Goal: Find specific page/section: Find specific page/section

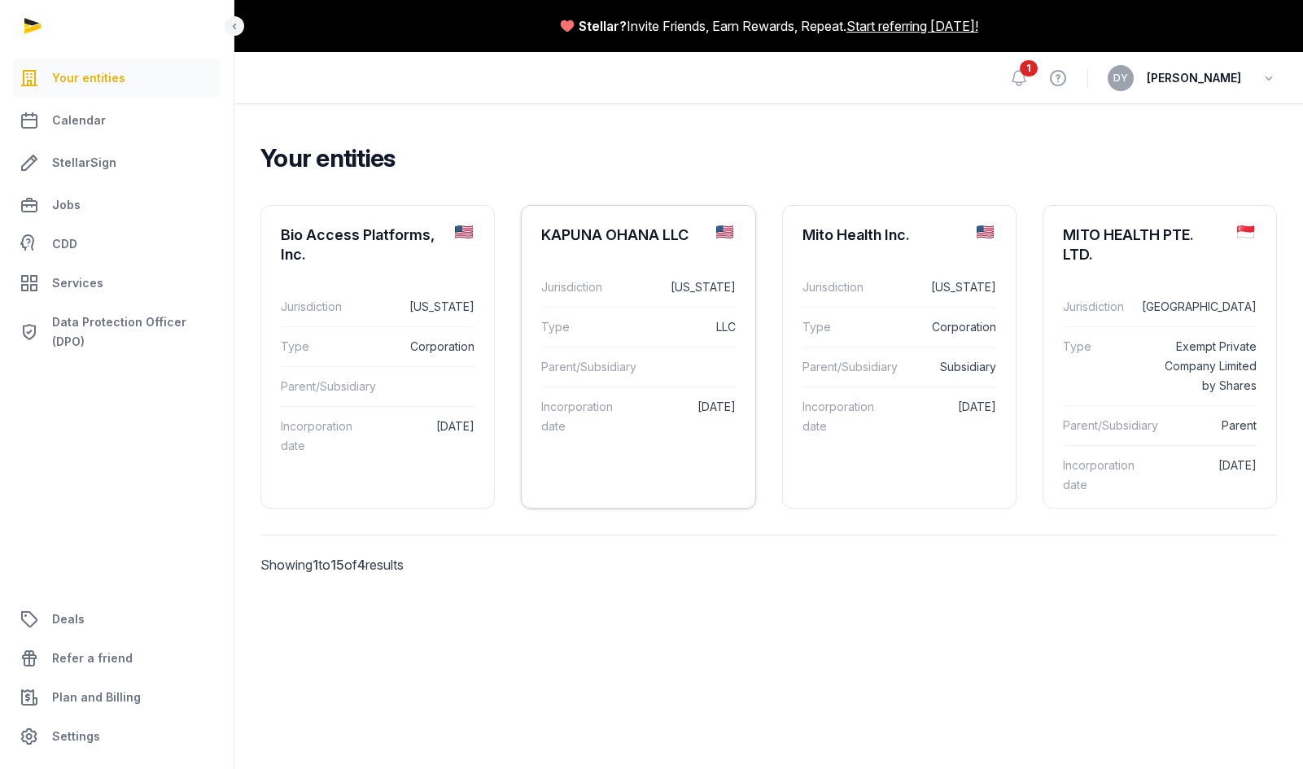
click at [619, 247] on div "KAPUNA OHANA LLC" at bounding box center [638, 235] width 233 height 59
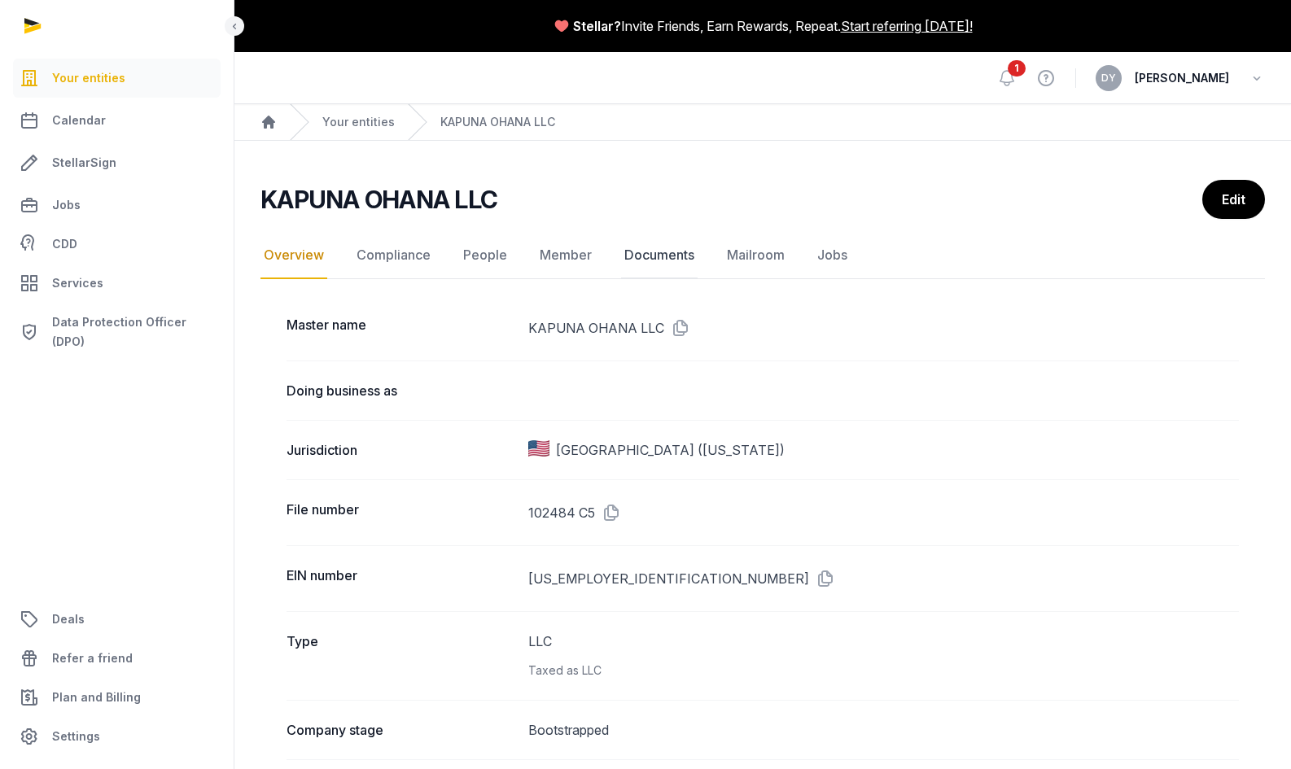
click at [641, 254] on link "Documents" at bounding box center [659, 255] width 77 height 47
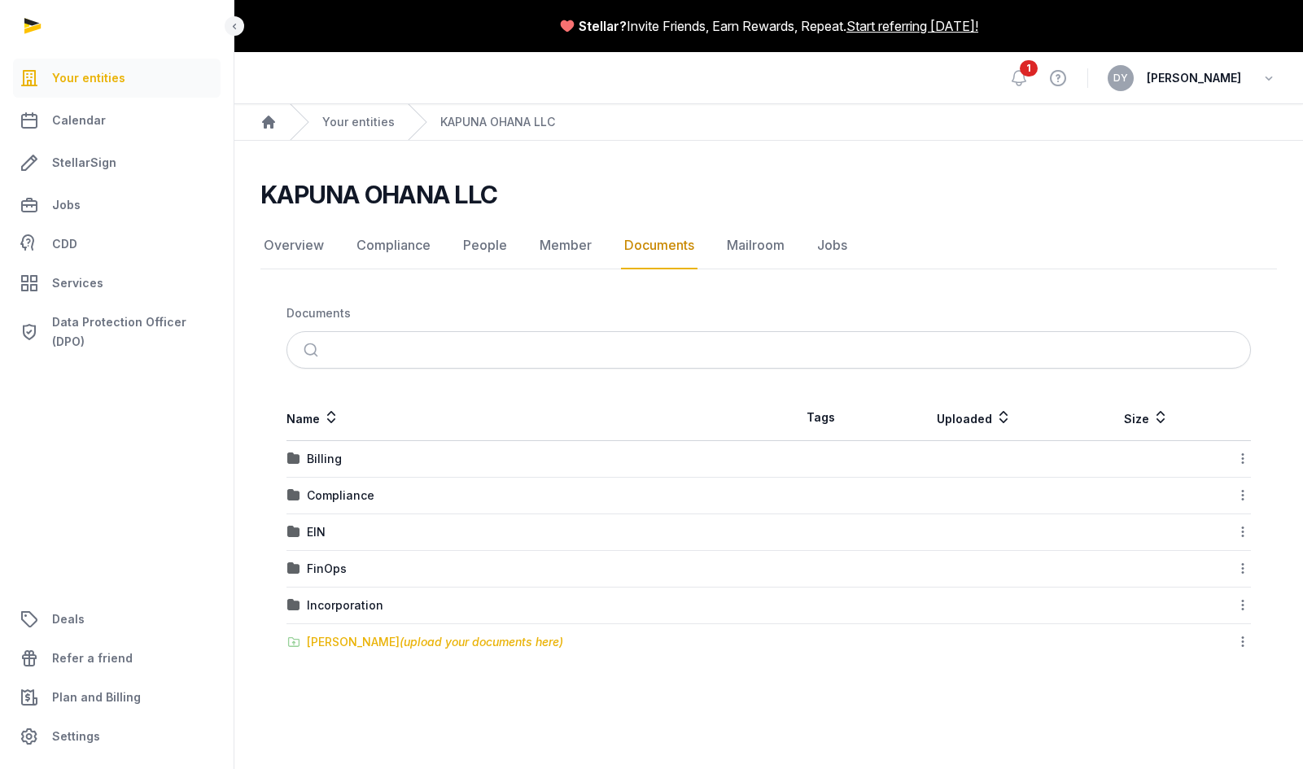
click at [365, 637] on div "[PERSON_NAME] (upload your documents here)" at bounding box center [435, 642] width 256 height 16
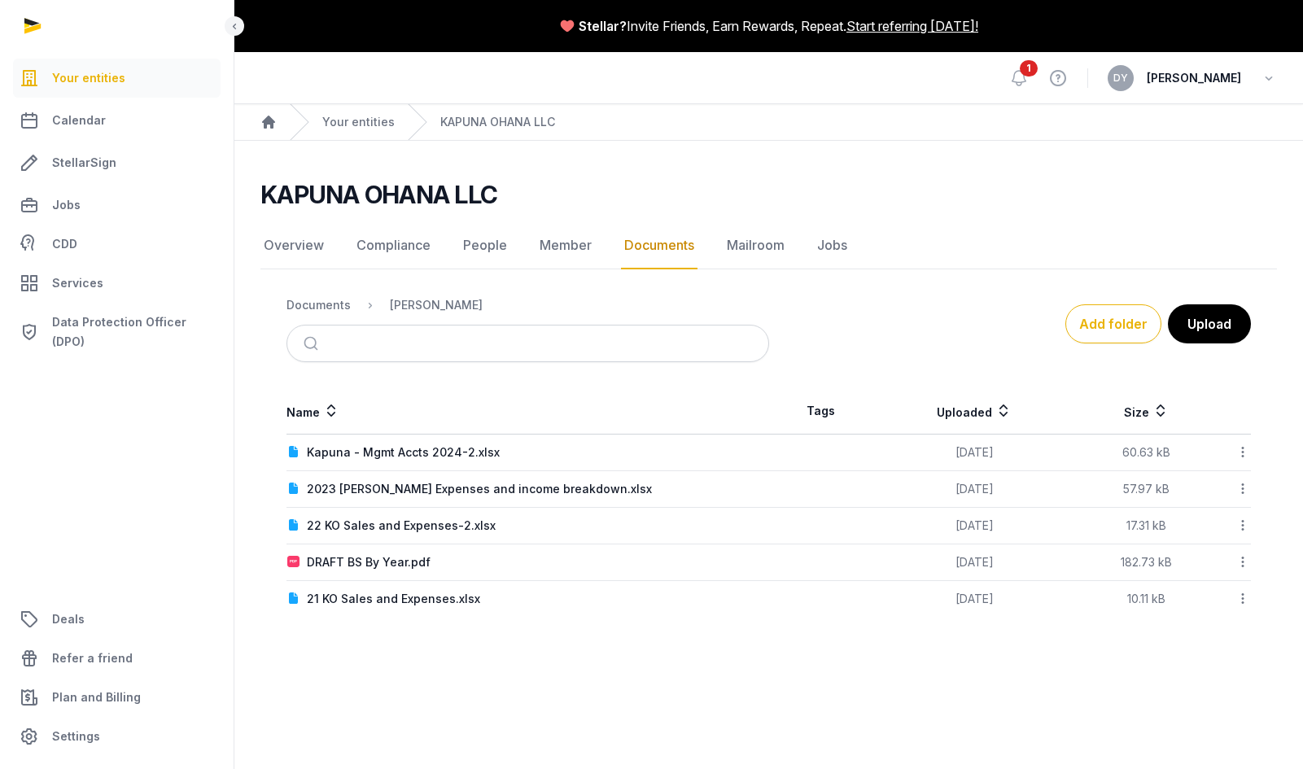
drag, startPoint x: 387, startPoint y: 650, endPoint x: 509, endPoint y: 646, distance: 121.3
click at [585, 626] on main "KAPUNA OHANA LLC Documents Overview Compliance People Member Documents Mailroom…" at bounding box center [768, 395] width 1069 height 509
click at [770, 668] on main "Stellar? Invite Friends, Earn Rewards, Repeat. Start referring [DATE]! Open sid…" at bounding box center [651, 384] width 1303 height 769
